Goal: Task Accomplishment & Management: Manage account settings

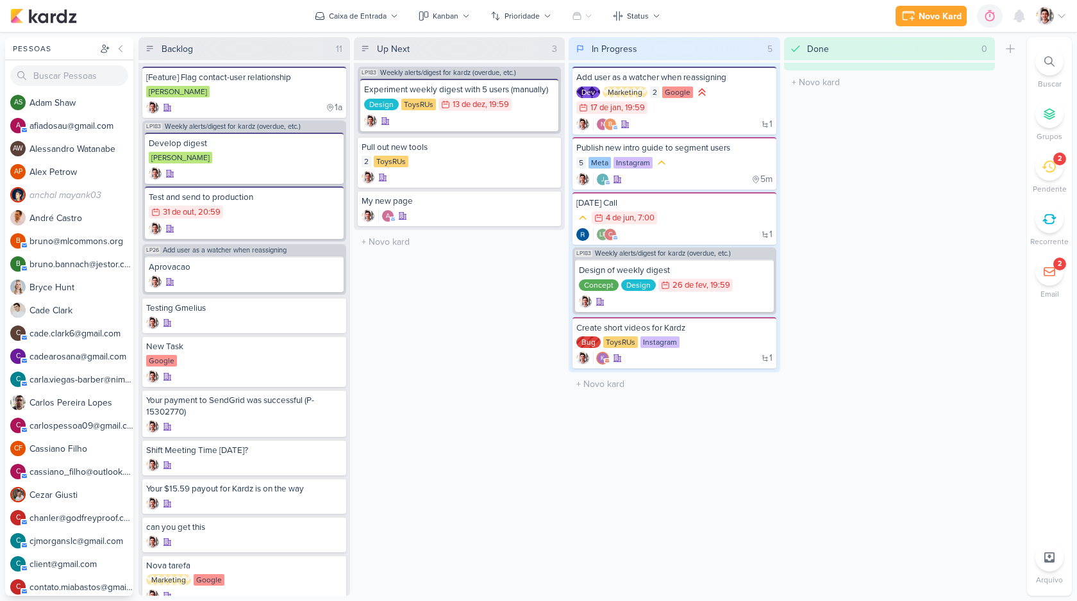
click at [1054, 14] on div at bounding box center [1051, 16] width 31 height 18
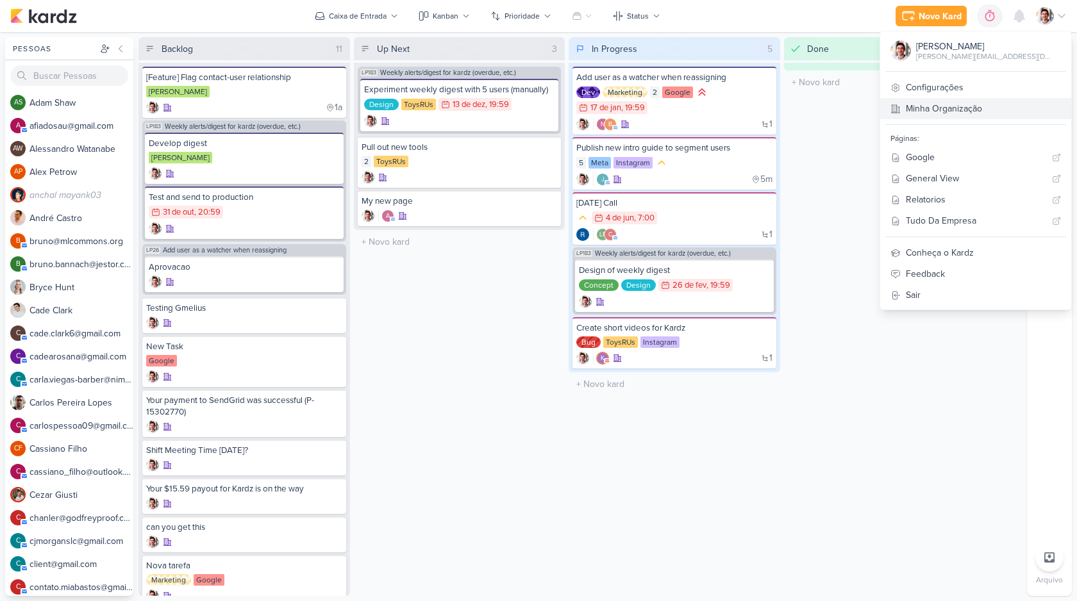
click at [1009, 103] on link "Minha Organização" at bounding box center [975, 108] width 191 height 21
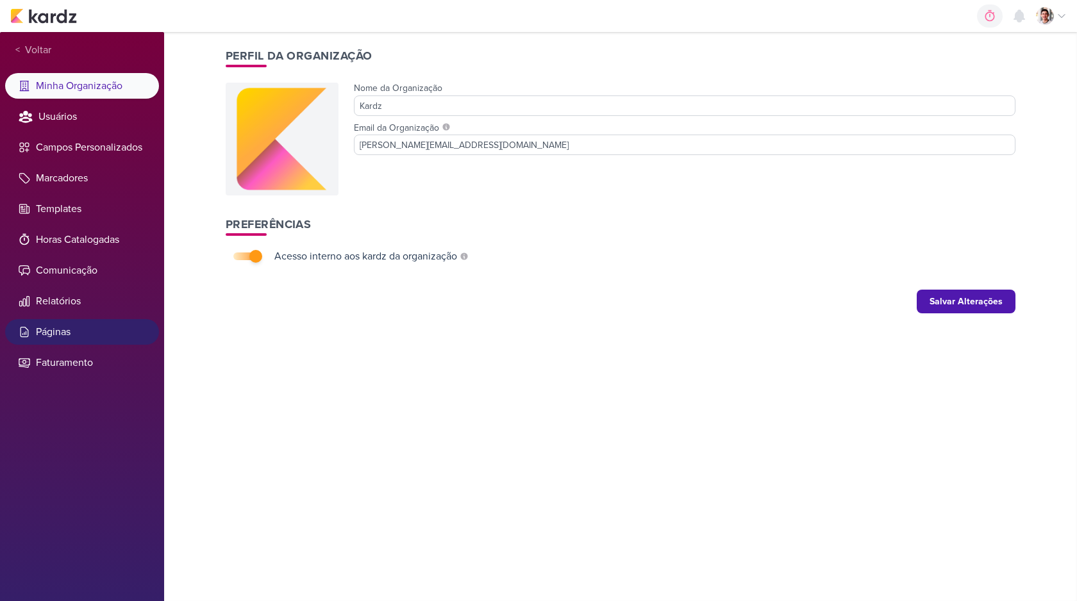
click at [69, 328] on li "Páginas" at bounding box center [82, 332] width 154 height 26
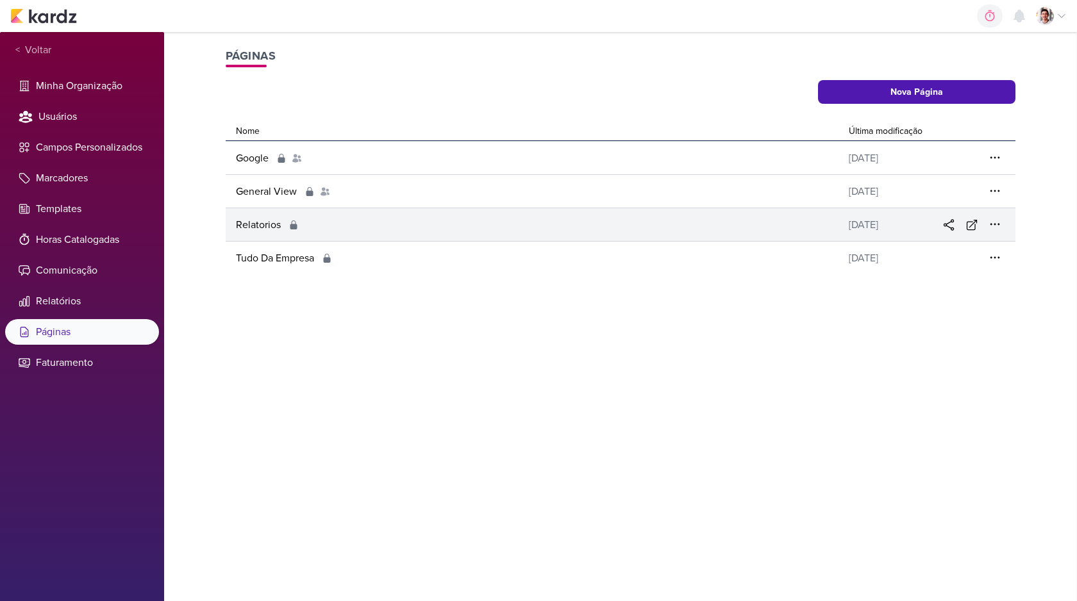
click at [433, 219] on div "Relatorios" at bounding box center [535, 224] width 618 height 15
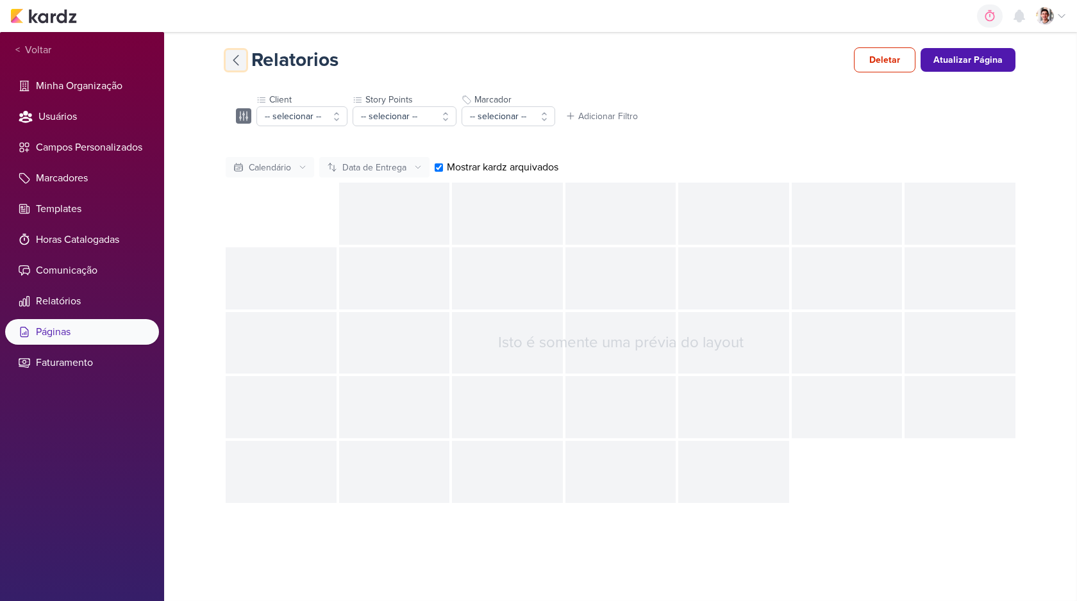
click at [237, 56] on icon at bounding box center [235, 60] width 5 height 10
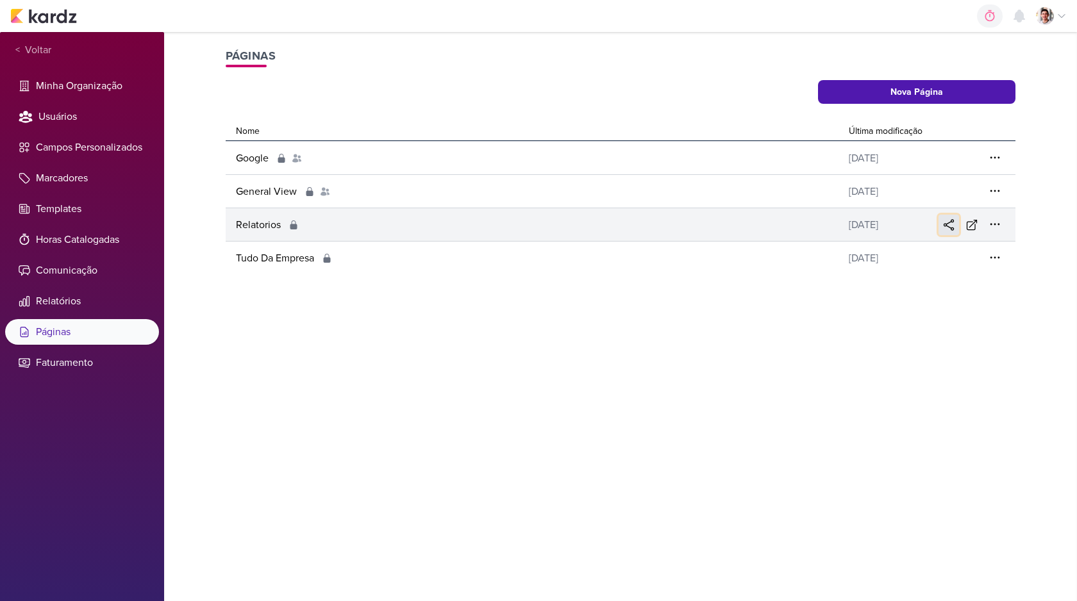
click at [945, 226] on icon at bounding box center [948, 225] width 13 height 13
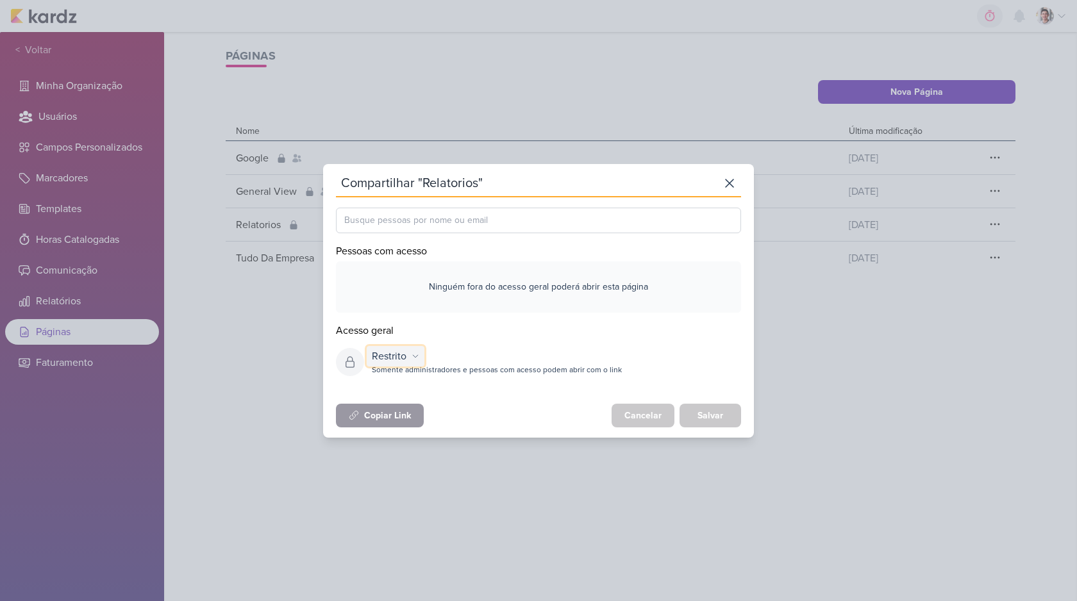
click at [392, 350] on div "Restrito" at bounding box center [389, 356] width 35 height 15
click at [397, 398] on div "Organização" at bounding box center [403, 404] width 73 height 21
click at [728, 415] on button "Salvar" at bounding box center [710, 416] width 62 height 24
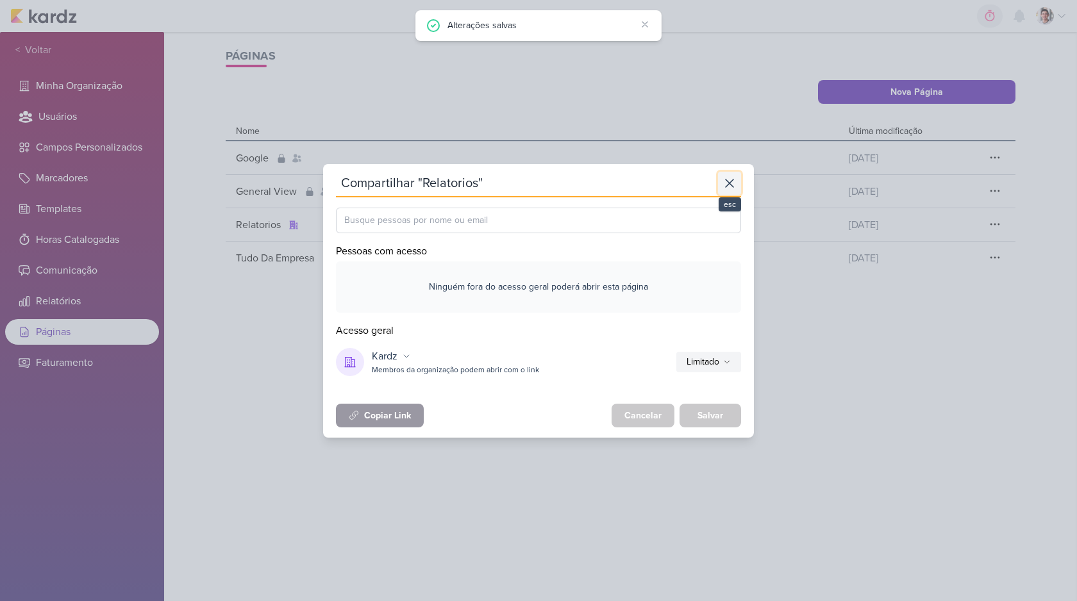
click at [734, 178] on icon at bounding box center [729, 183] width 15 height 15
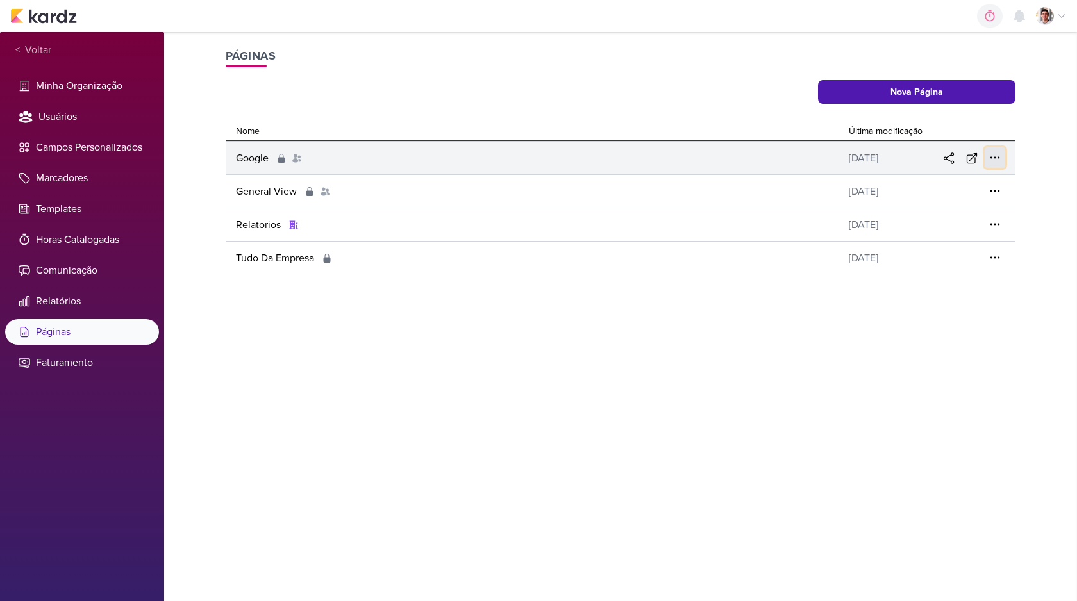
click at [996, 160] on icon at bounding box center [994, 157] width 13 height 13
click at [994, 156] on icon at bounding box center [994, 157] width 13 height 13
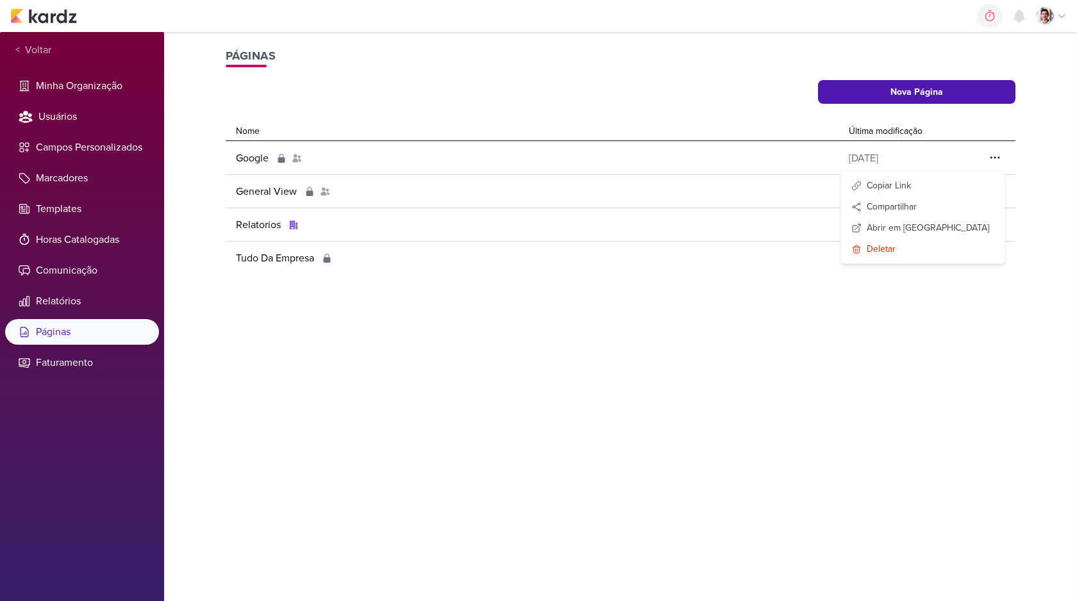
click at [870, 357] on div "link copiado Páginas Nova Página Nome Última modificação Google 20 de mar, 2025…" at bounding box center [620, 316] width 913 height 569
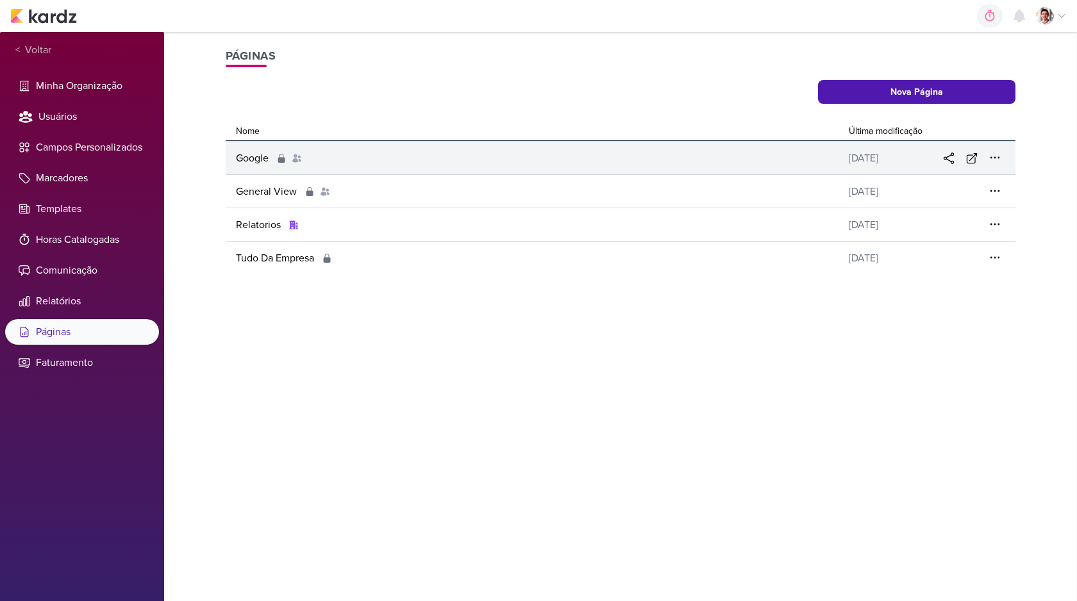
click at [785, 154] on div "Google" at bounding box center [535, 158] width 618 height 15
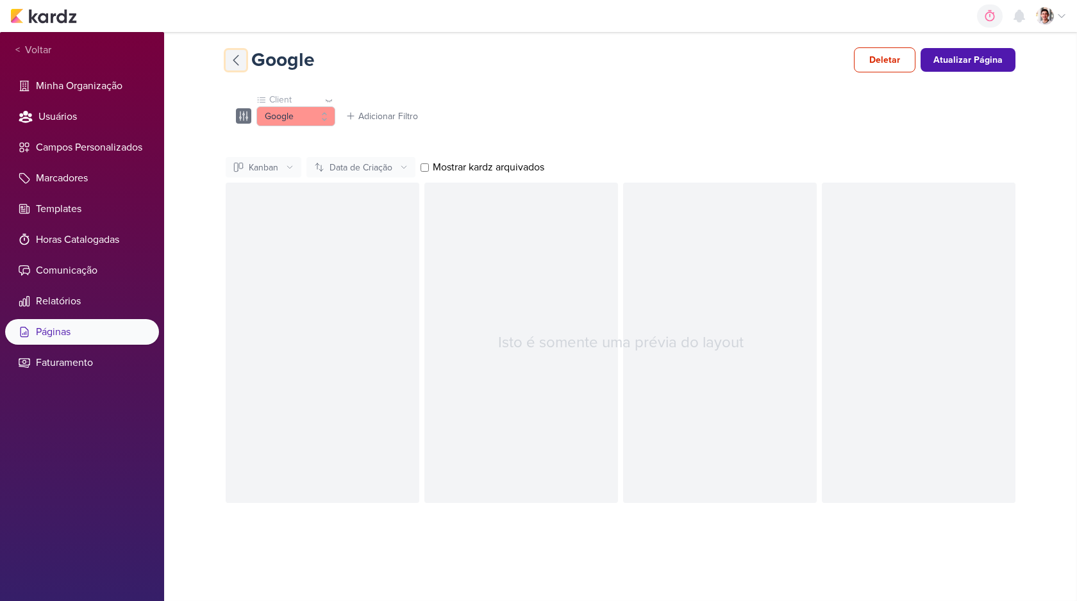
click at [237, 62] on icon at bounding box center [235, 60] width 15 height 15
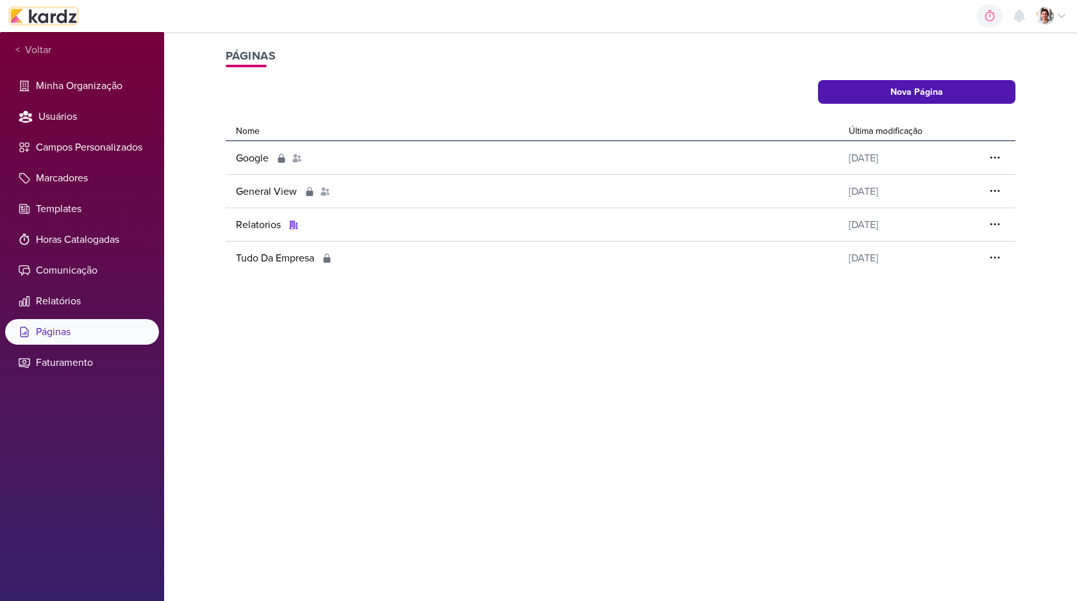
click at [47, 8] on img at bounding box center [43, 15] width 67 height 15
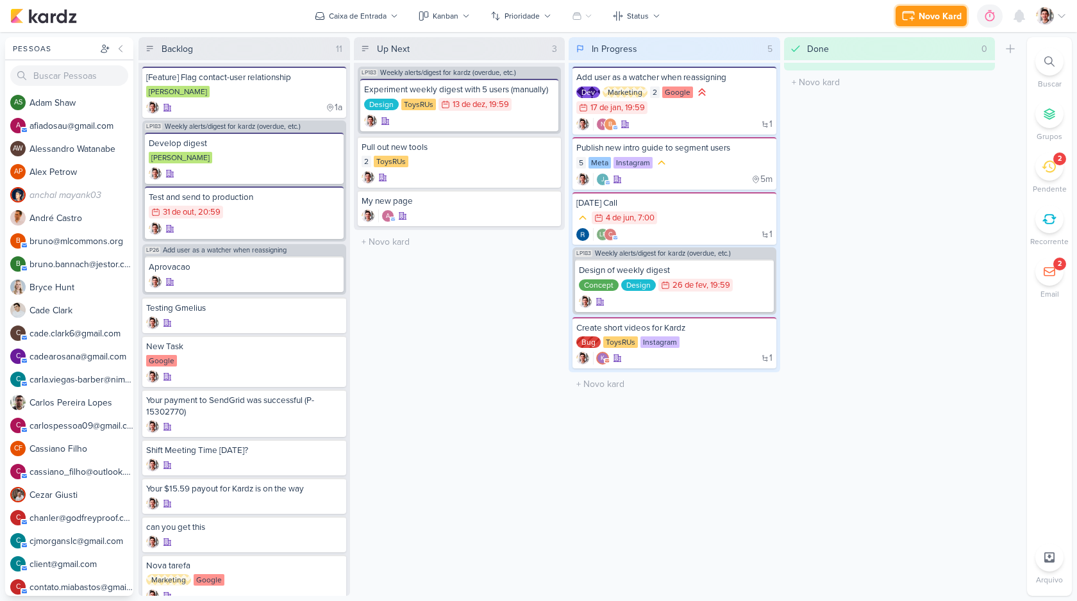
click at [915, 17] on icon at bounding box center [908, 15] width 15 height 15
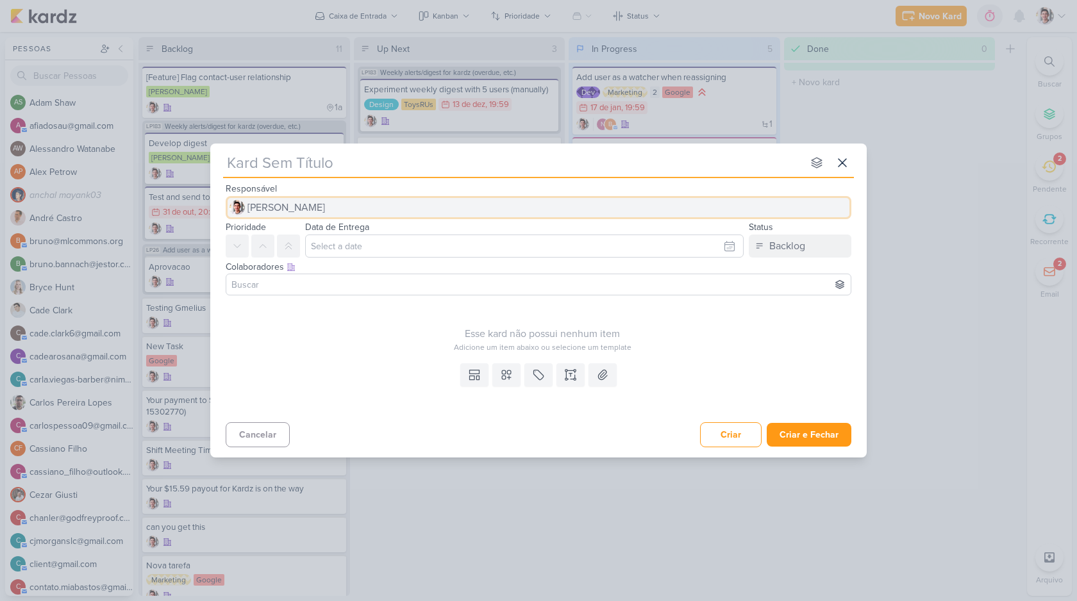
click at [333, 200] on button "[PERSON_NAME]" at bounding box center [539, 207] width 626 height 23
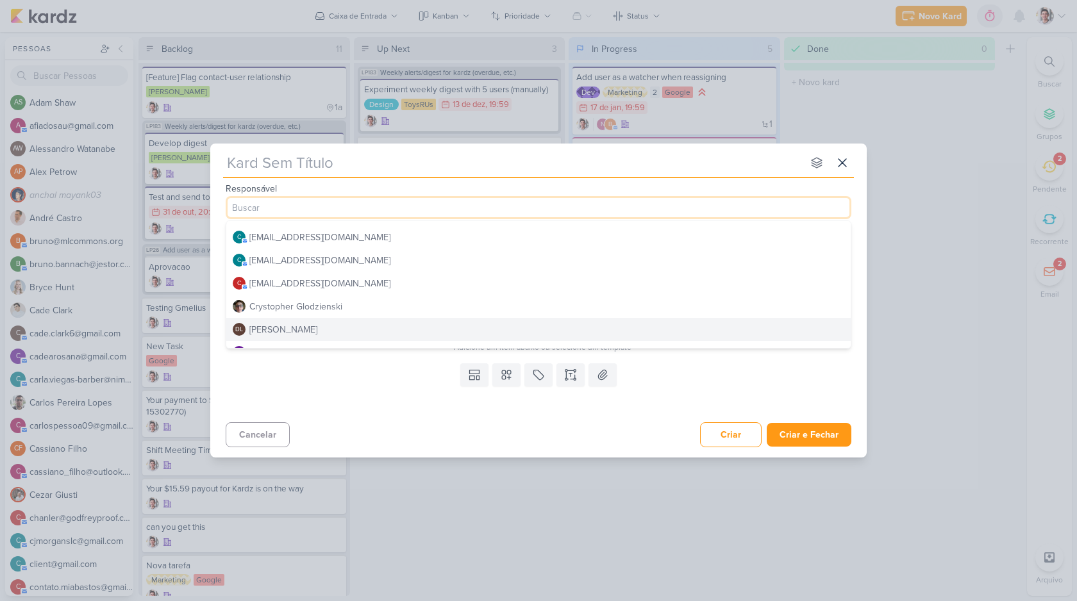
scroll to position [435, 0]
click at [388, 382] on div "Templates Campos Personalizados Marcadores Caixa De Texto Anexo" at bounding box center [538, 387] width 656 height 59
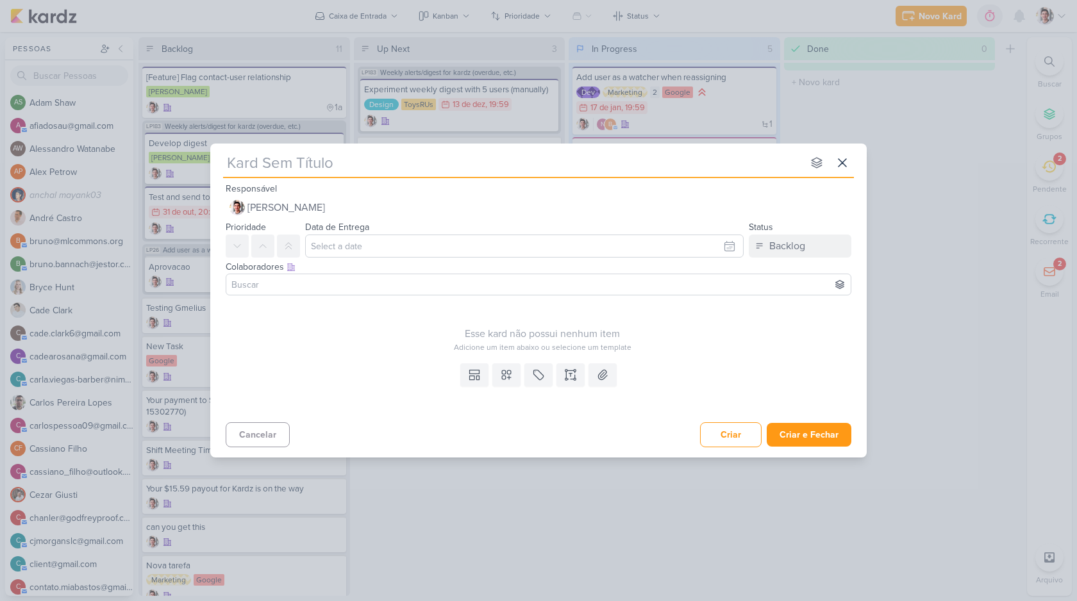
click at [387, 294] on div at bounding box center [539, 285] width 626 height 22
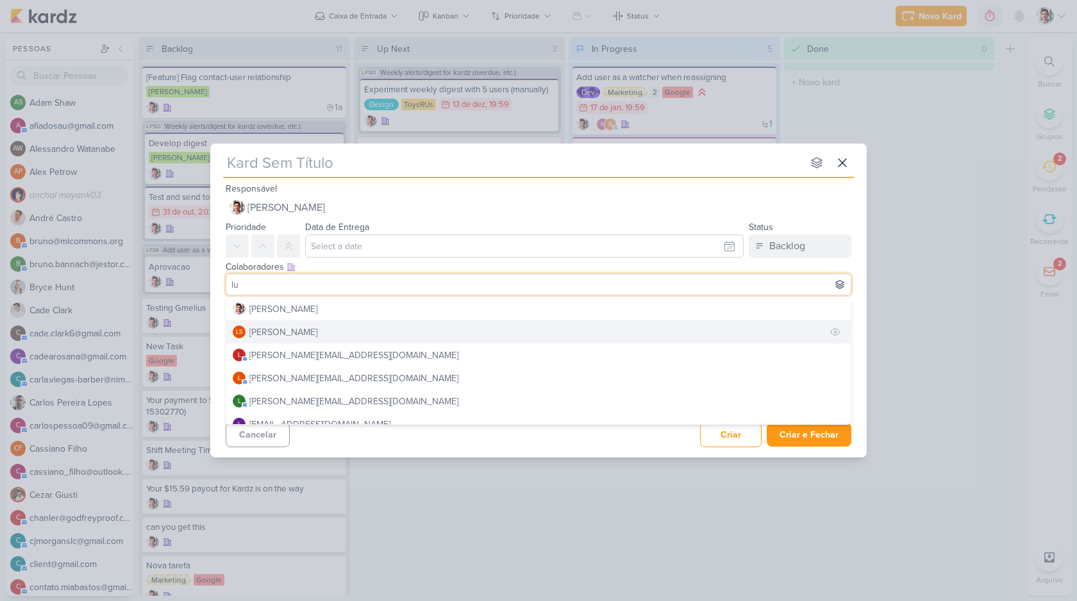
type input "l"
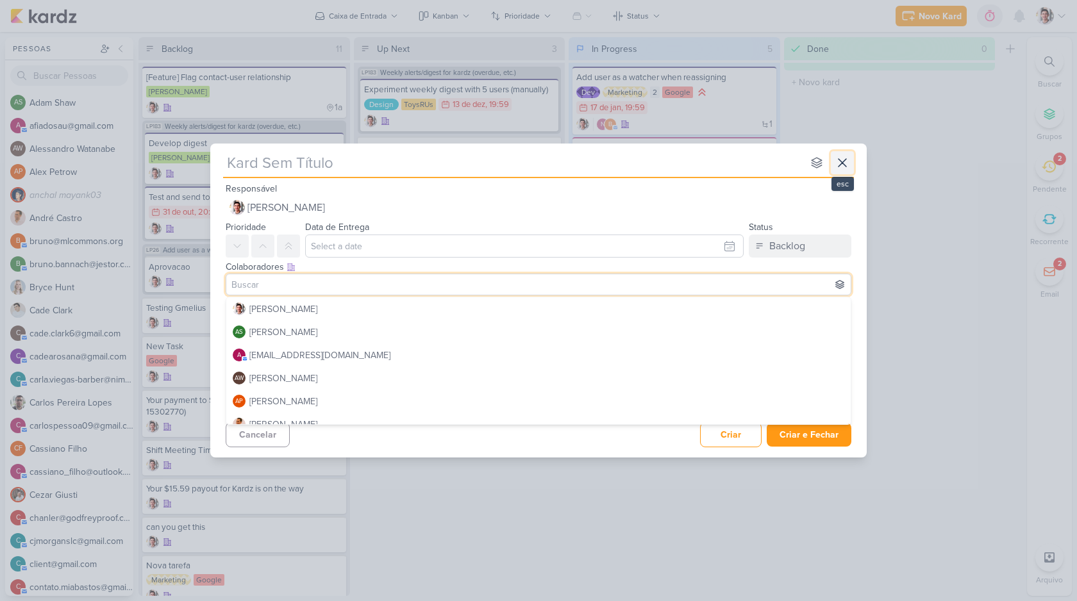
click at [847, 164] on icon at bounding box center [842, 162] width 15 height 15
